Goal: Task Accomplishment & Management: Manage account settings

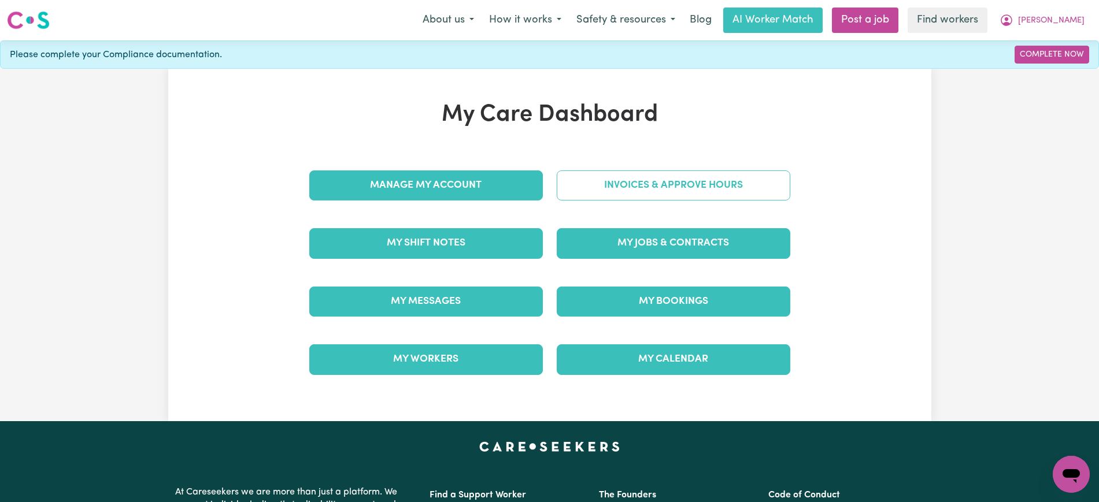
click at [647, 190] on link "Invoices & Approve Hours" at bounding box center [673, 185] width 233 height 30
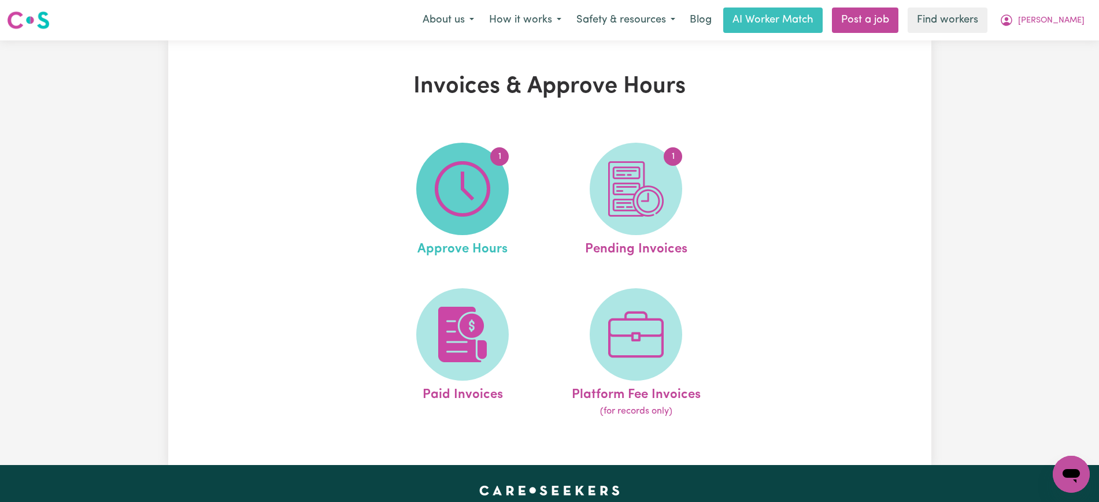
click at [448, 213] on img at bounding box center [462, 188] width 55 height 55
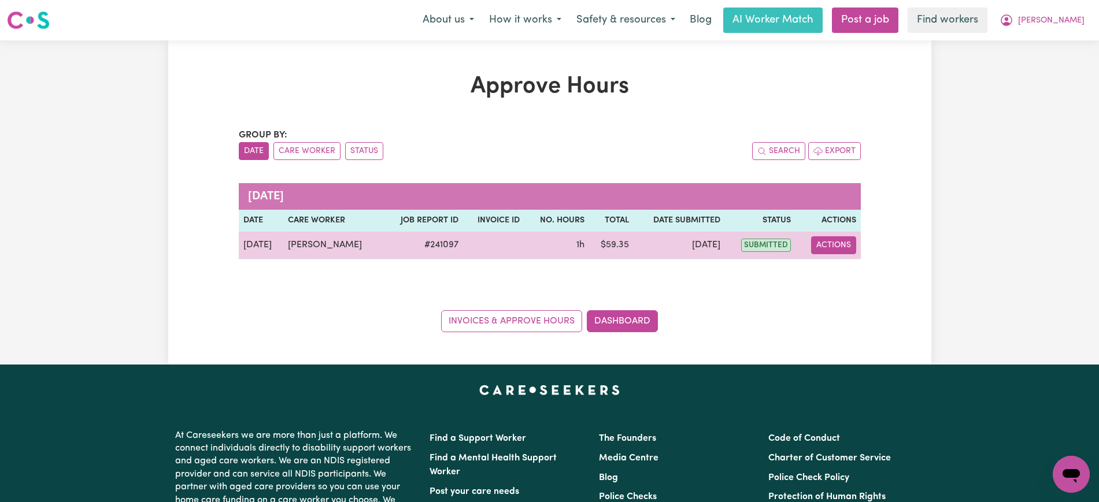
click at [849, 240] on button "Actions" at bounding box center [833, 245] width 45 height 18
drag, startPoint x: 852, startPoint y: 250, endPoint x: 860, endPoint y: 273, distance: 24.7
click at [860, 273] on link "View Job Report" at bounding box center [862, 272] width 99 height 23
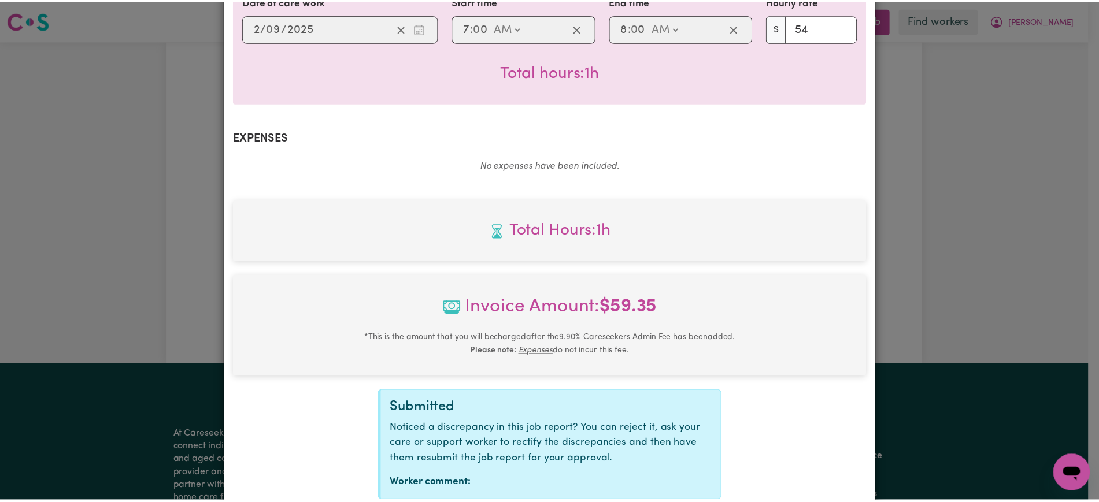
scroll to position [405, 0]
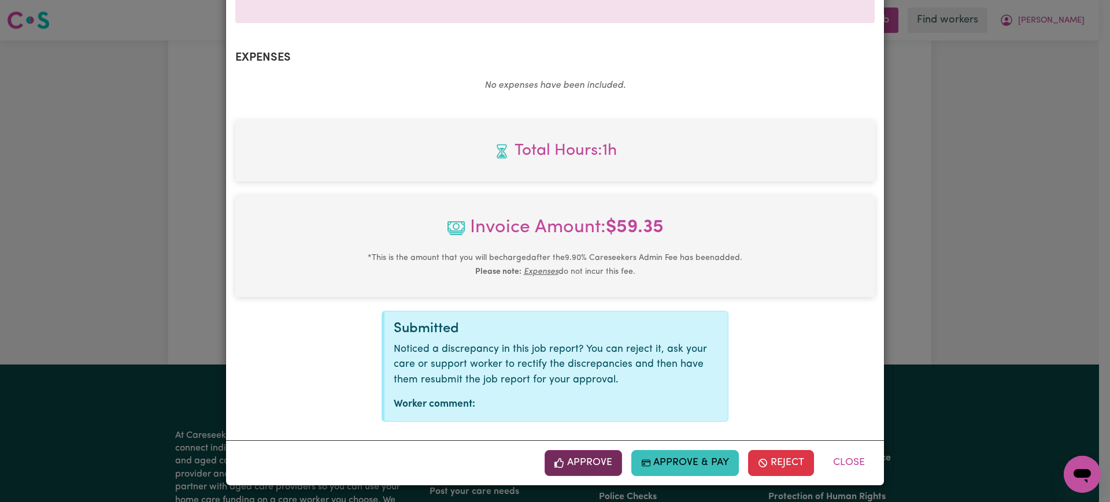
click at [600, 466] on button "Approve" at bounding box center [582, 462] width 77 height 25
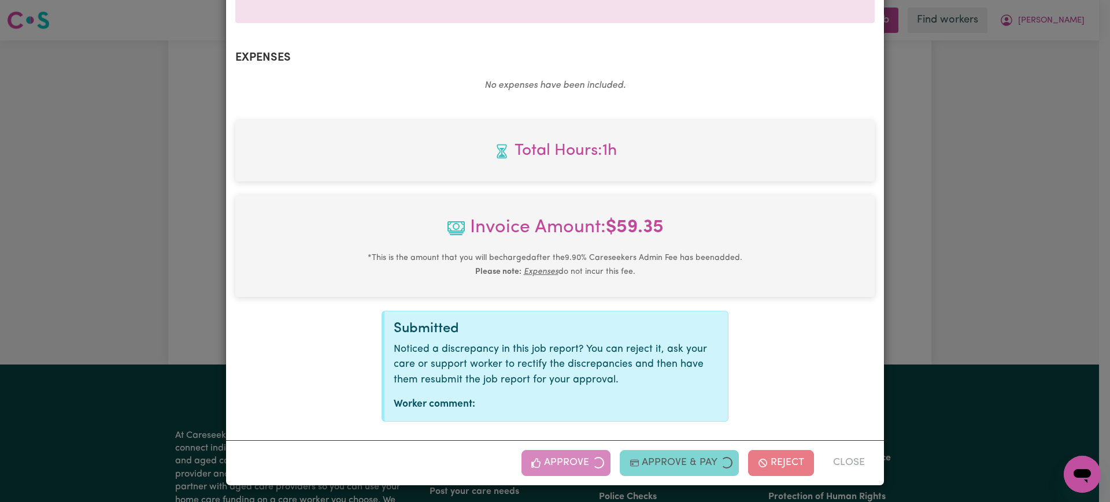
click at [950, 281] on div "Job Report # 241097 - [PERSON_NAME] Summary Job report # 241097 Client name: [P…" at bounding box center [555, 251] width 1110 height 502
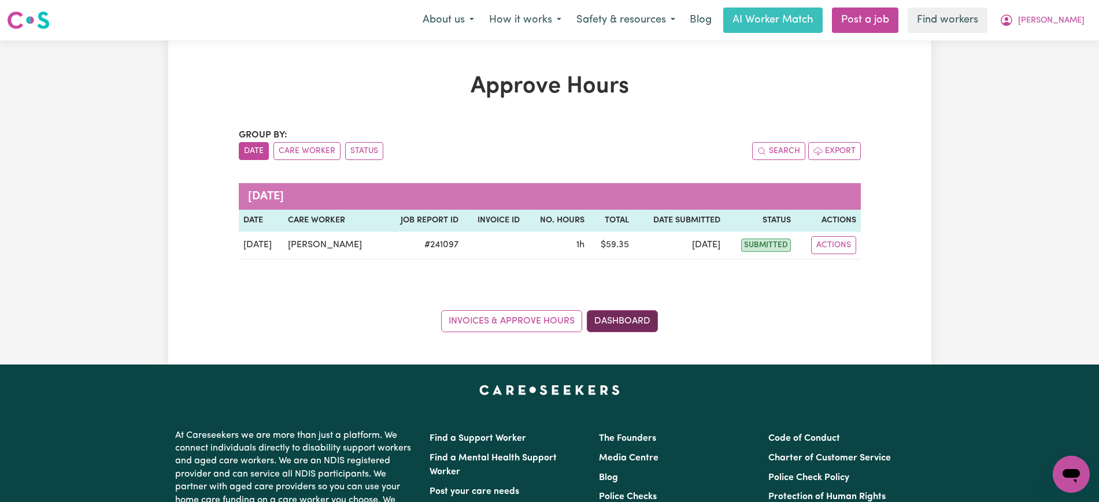
click at [611, 322] on link "Dashboard" at bounding box center [622, 321] width 71 height 22
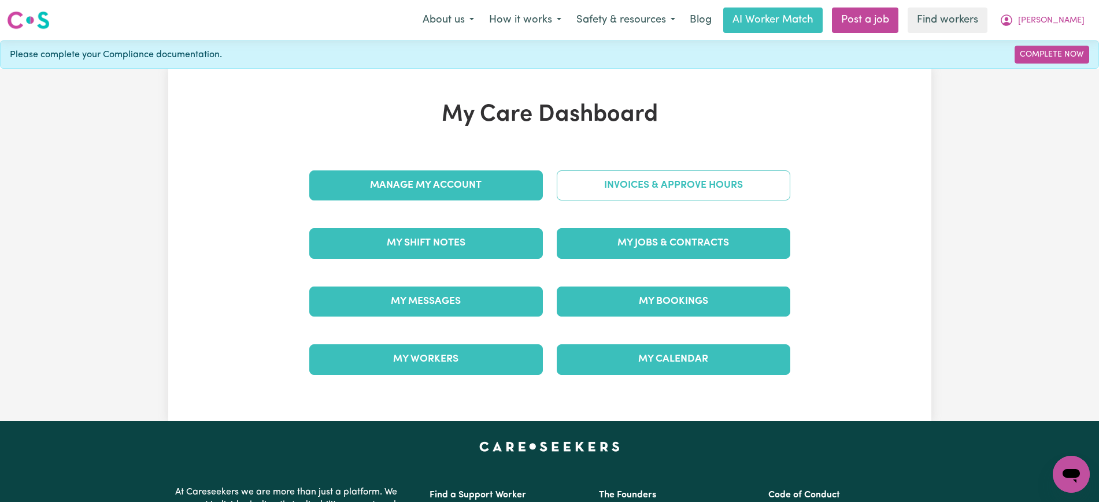
click at [589, 195] on link "Invoices & Approve Hours" at bounding box center [673, 185] width 233 height 30
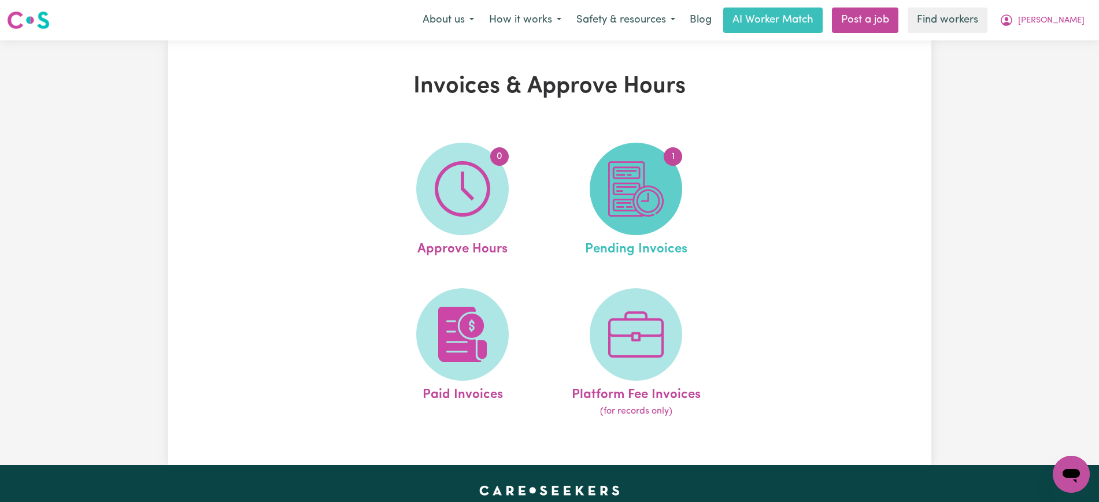
click at [617, 198] on img at bounding box center [635, 188] width 55 height 55
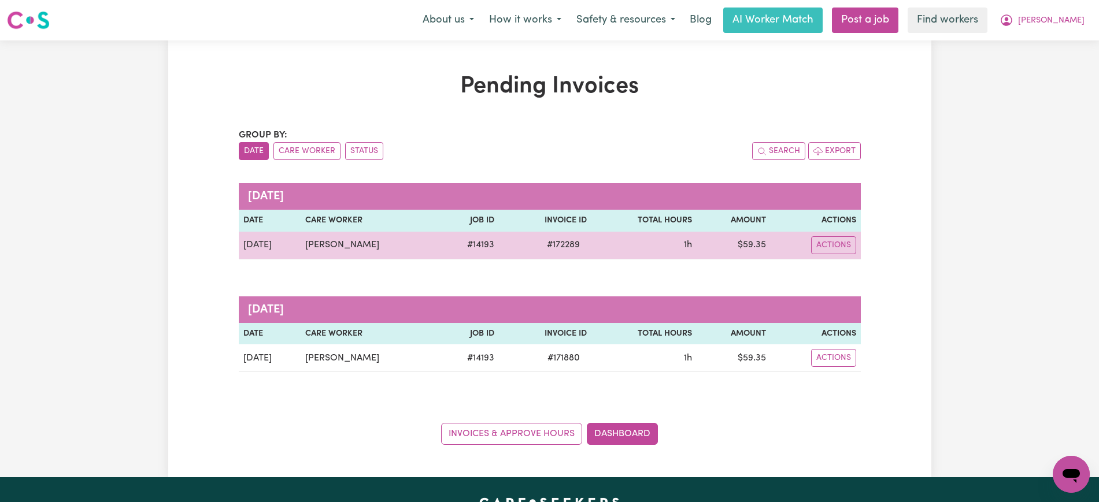
click at [558, 244] on span "# 172289" at bounding box center [563, 245] width 47 height 14
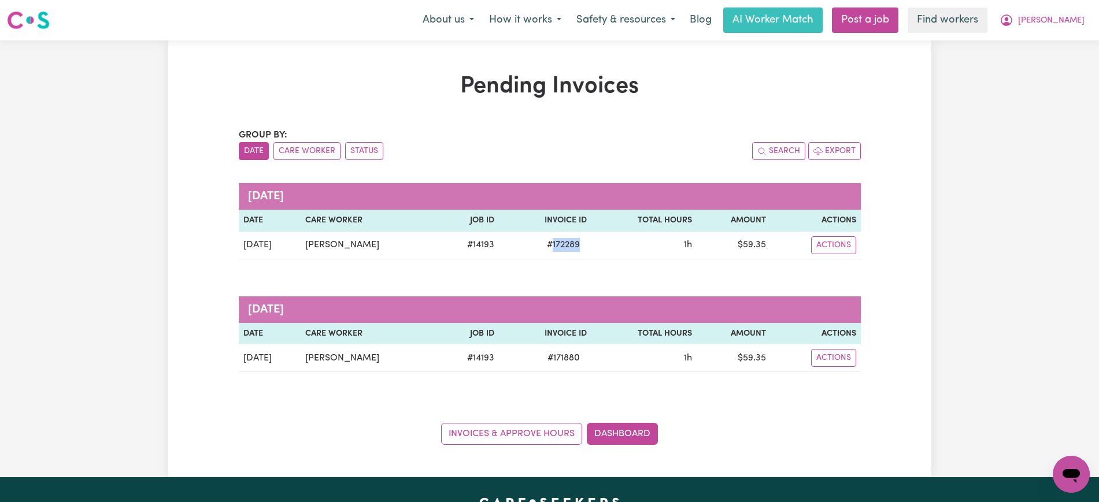
copy span "172289"
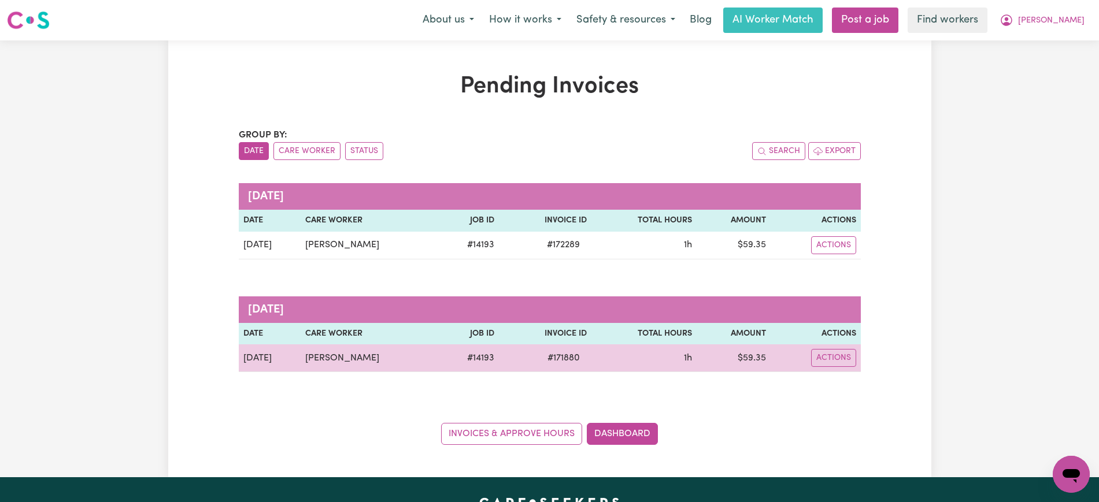
click at [560, 359] on span "# 171880" at bounding box center [563, 358] width 46 height 14
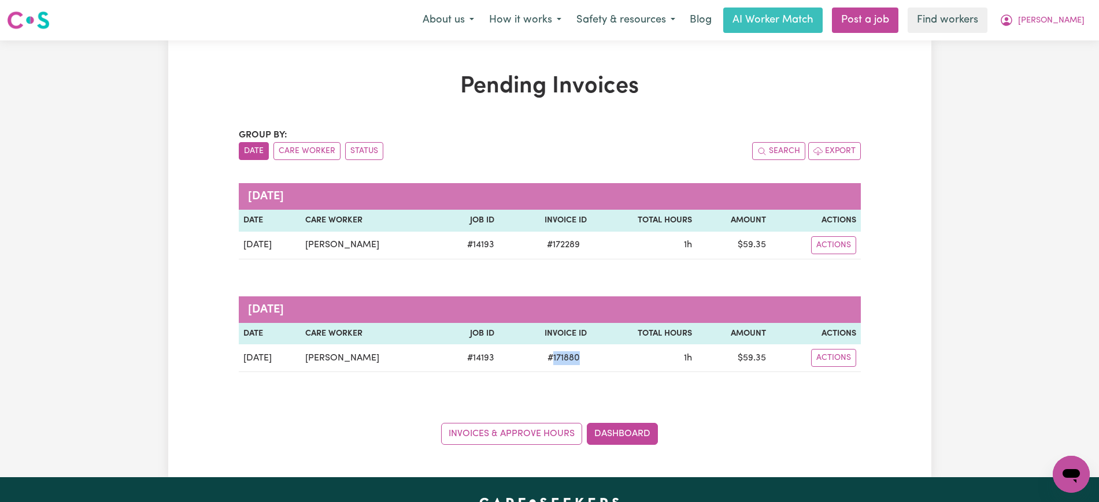
copy span "171880"
click at [1071, 21] on span "[PERSON_NAME]" at bounding box center [1051, 20] width 66 height 13
click at [1064, 56] on link "Logout" at bounding box center [1045, 66] width 91 height 22
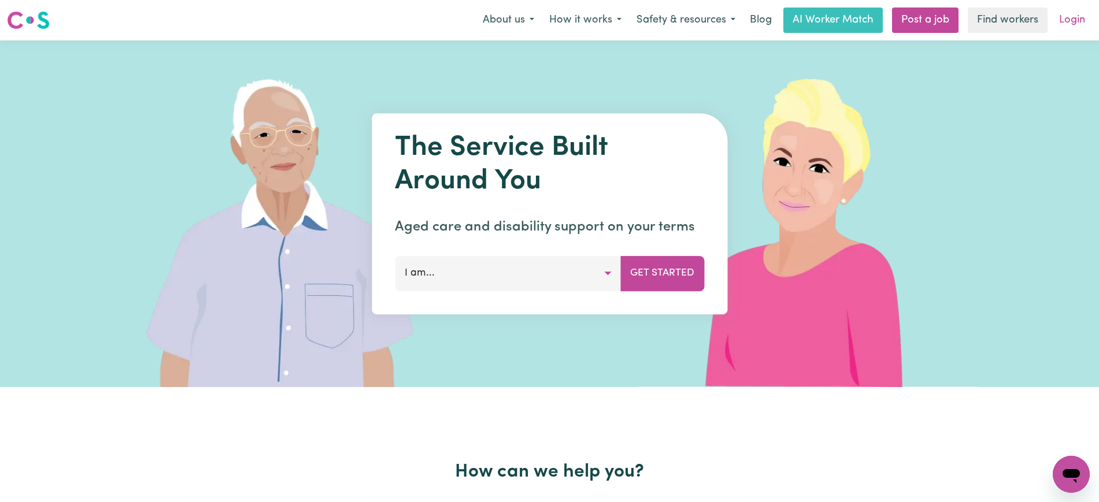
click at [1066, 25] on link "Login" at bounding box center [1072, 20] width 40 height 25
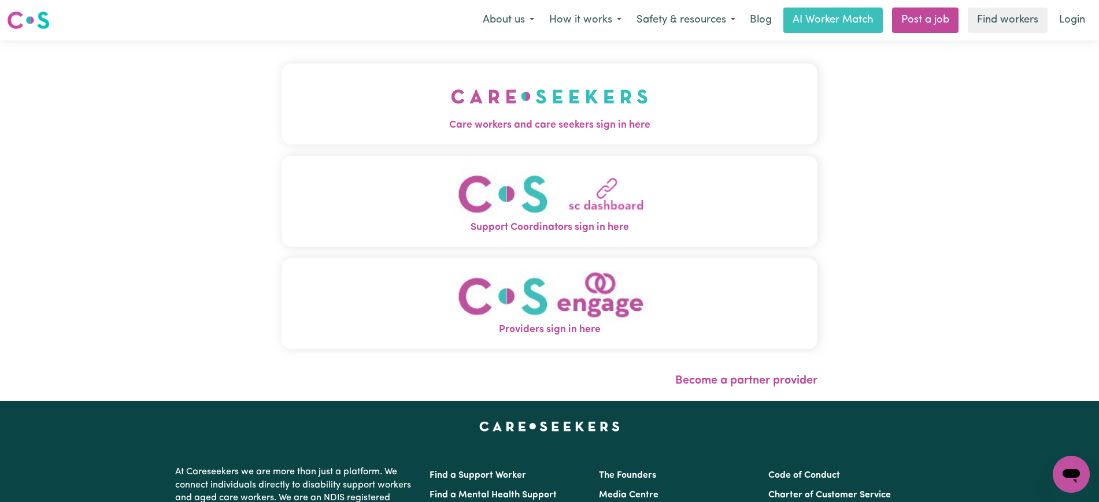
drag, startPoint x: 532, startPoint y: 113, endPoint x: 342, endPoint y: 75, distance: 193.2
click at [532, 112] on img "Care workers and care seekers sign in here" at bounding box center [549, 96] width 197 height 43
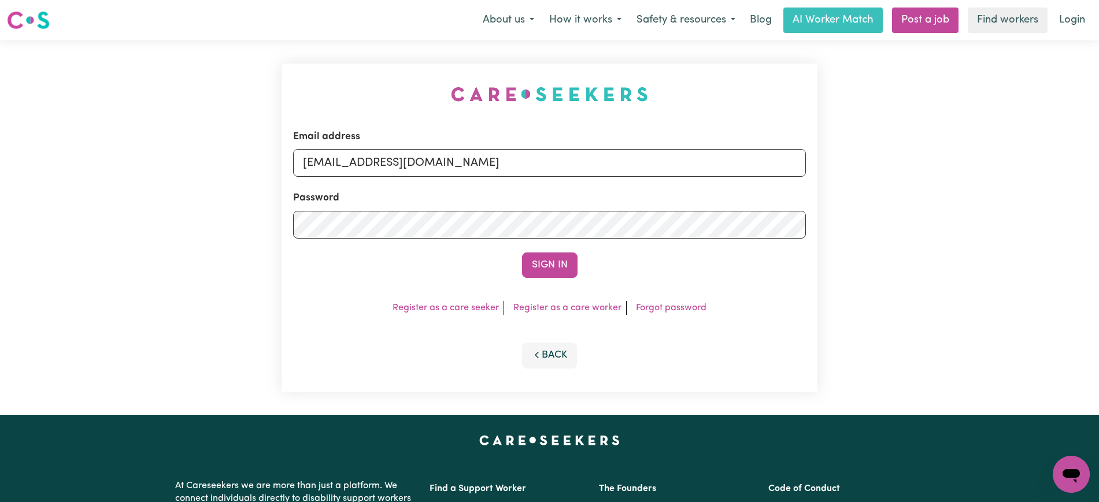
drag, startPoint x: 310, startPoint y: 49, endPoint x: 317, endPoint y: 49, distance: 7.0
click at [310, 49] on div "Email address [EMAIL_ADDRESS][DOMAIN_NAME] Password Sign In Register as a care …" at bounding box center [550, 227] width 550 height 374
drag, startPoint x: 360, startPoint y: 164, endPoint x: 1109, endPoint y: 222, distance: 751.2
click at [1098, 220] on html "Menu About us How it works Safety & resources Blog AI Worker Match Post a job F…" at bounding box center [549, 437] width 1099 height 875
type input "[EMAIL_ADDRESS][DOMAIN_NAME]"
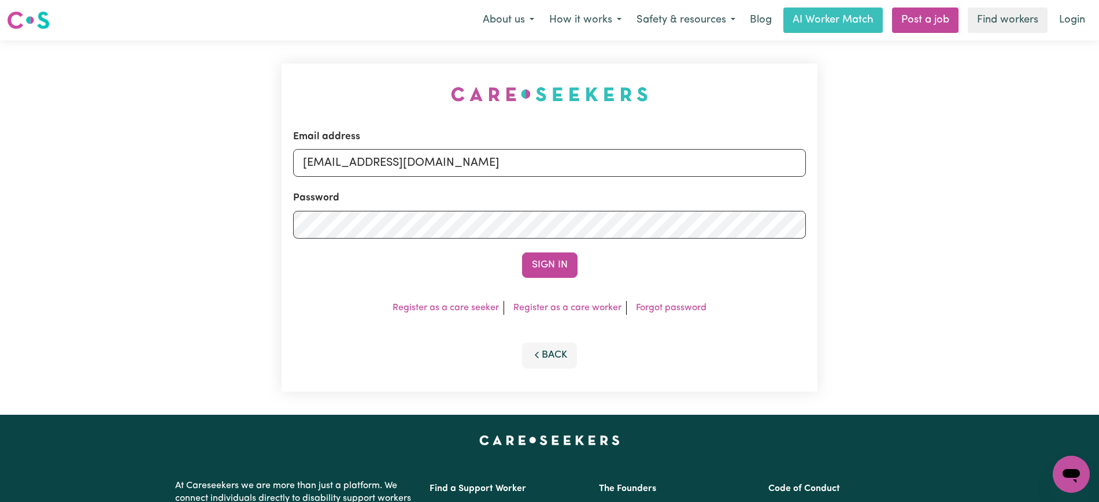
click at [522, 253] on button "Sign In" at bounding box center [549, 265] width 55 height 25
